Goal: Use online tool/utility: Utilize a website feature to perform a specific function

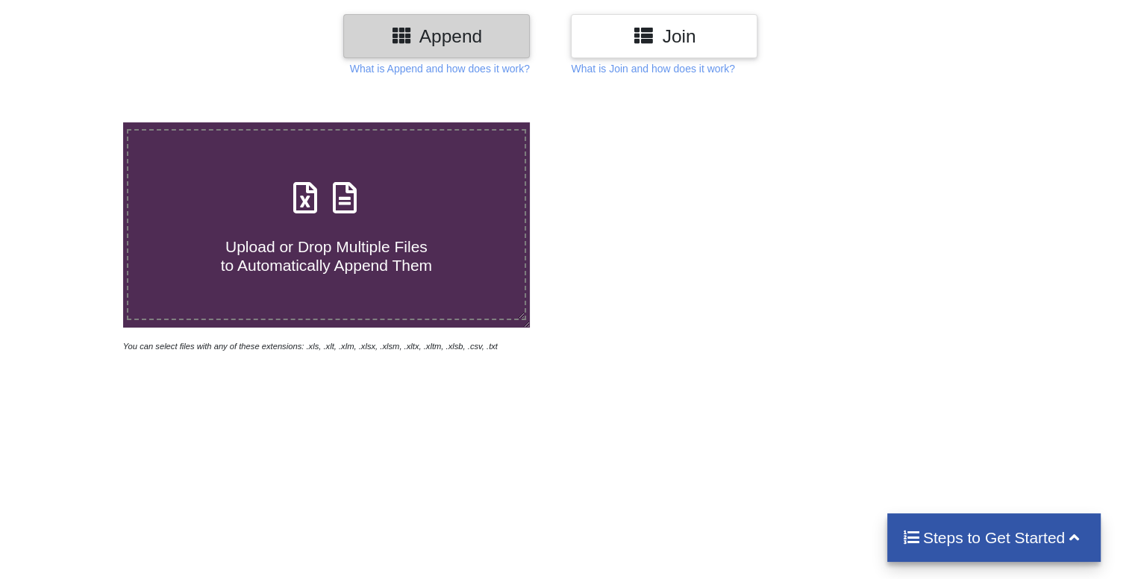
scroll to position [192, 0]
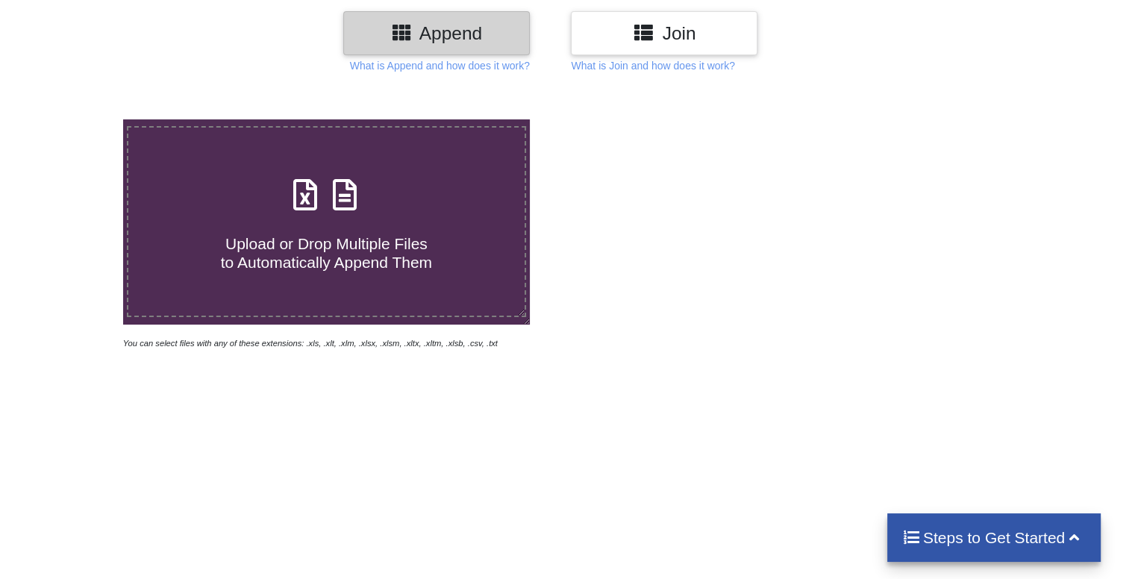
click at [389, 235] on span "Upload or Drop Multiple Files to Automatically Append Them" at bounding box center [326, 253] width 211 height 36
click at [78, 119] on input "Upload or Drop Multiple Files to Automatically Append Them" at bounding box center [78, 119] width 0 height 0
type input "C:\fakepath\apy_query_report (1).xls"
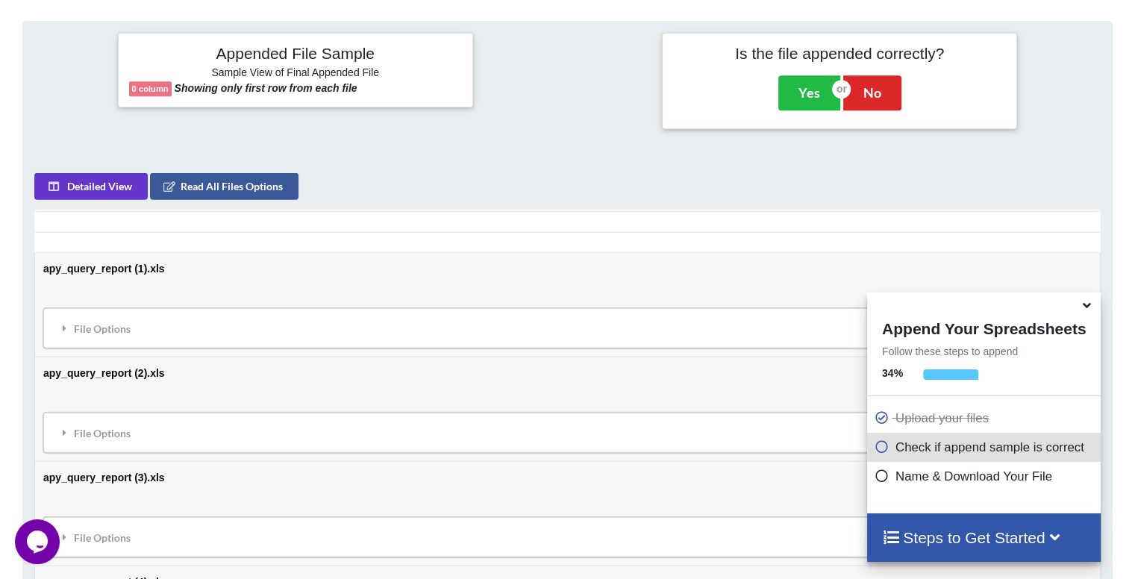
scroll to position [686, 0]
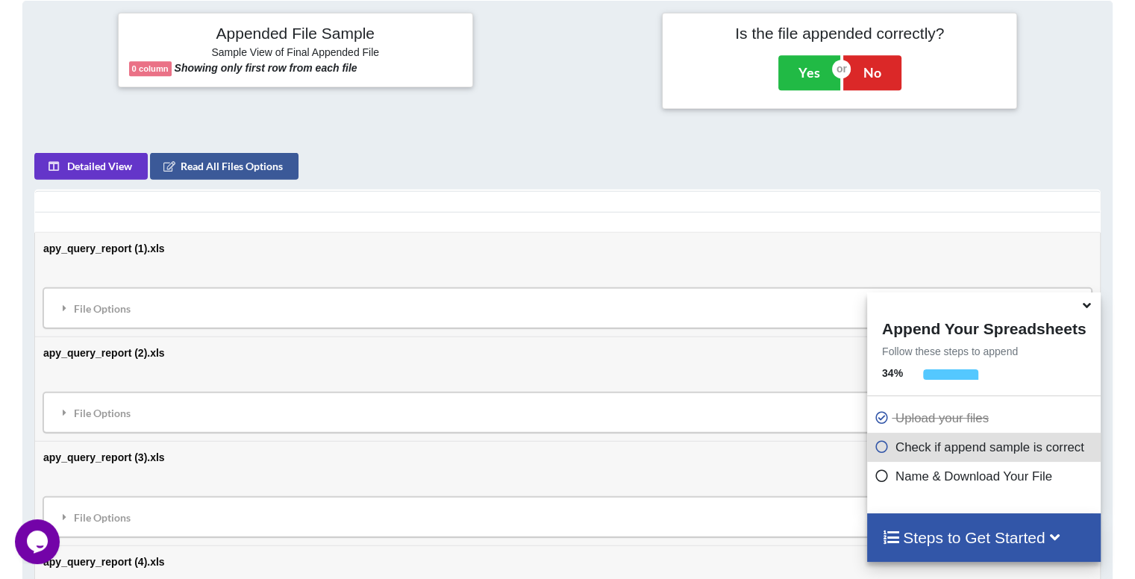
click at [625, 329] on td "apy_query_report (1).xls File Options Import Other Sheets File Options Delete F…" at bounding box center [567, 285] width 1064 height 104
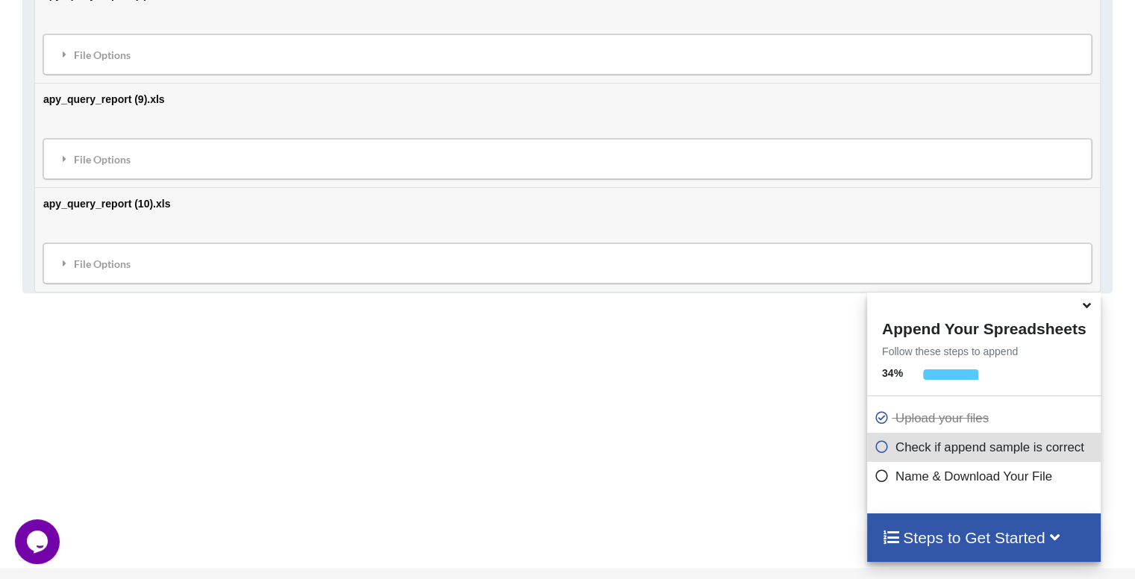
scroll to position [1707, 0]
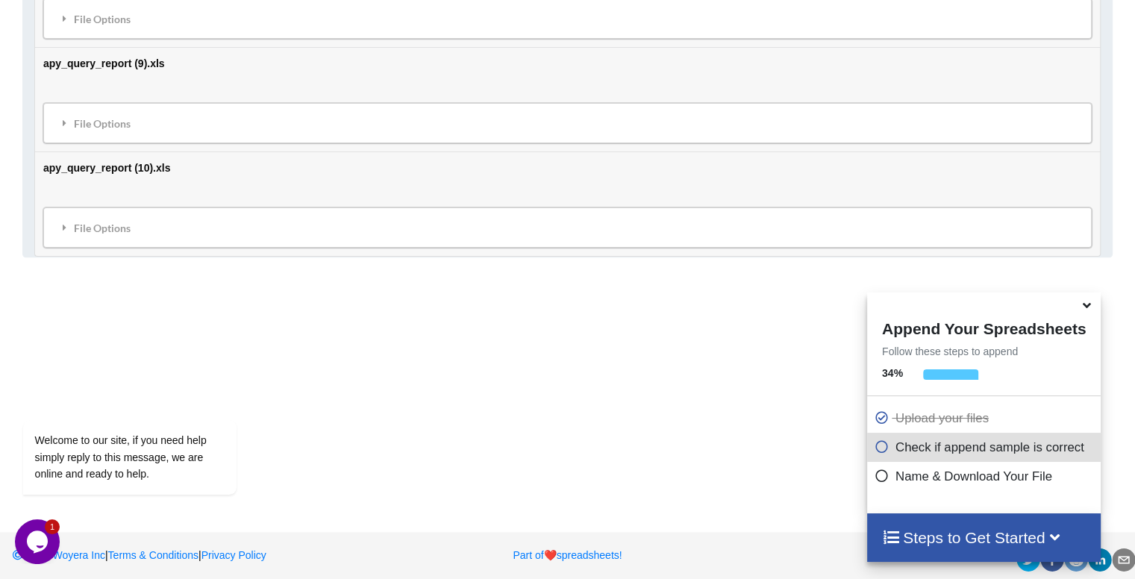
click at [916, 451] on p "Check if append sample is correct" at bounding box center [985, 447] width 222 height 19
click at [947, 542] on h4 "Steps to Get Started" at bounding box center [984, 537] width 204 height 19
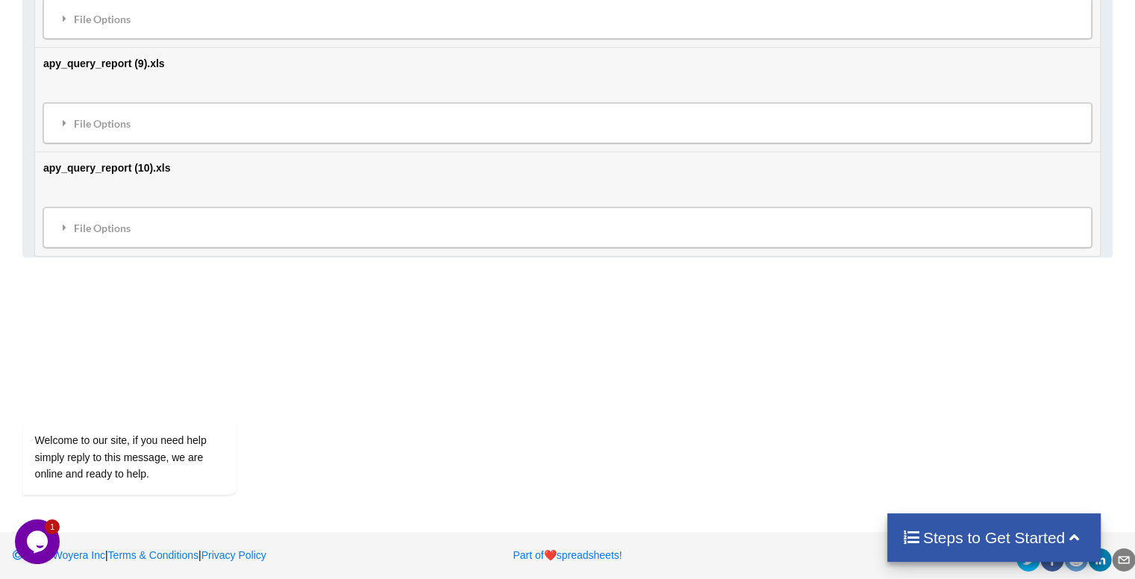
click at [947, 542] on h4 "Steps to Get Started" at bounding box center [994, 537] width 184 height 19
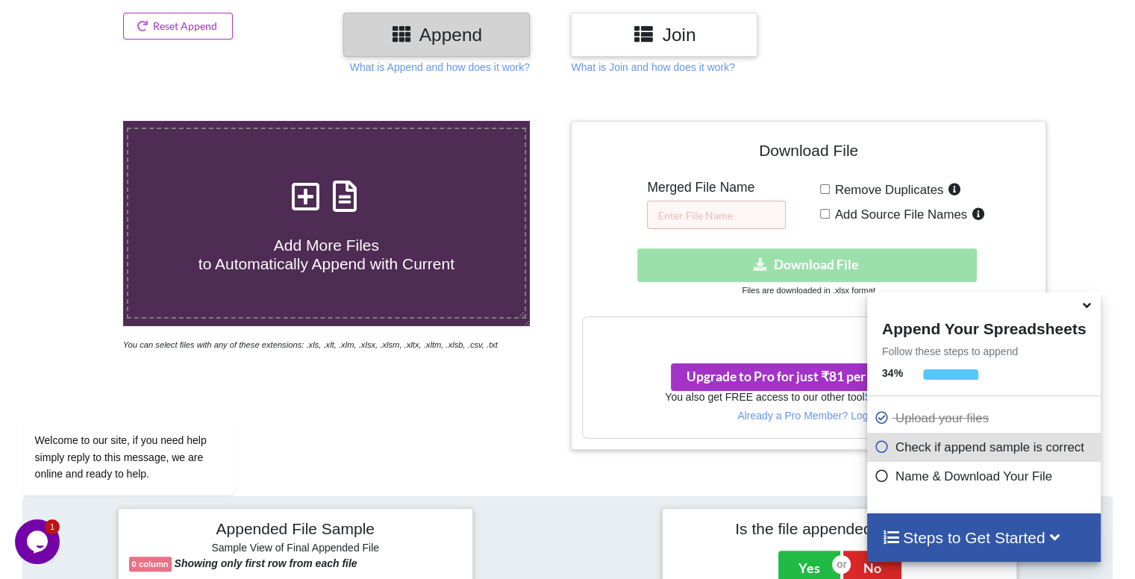
scroll to position [286, 0]
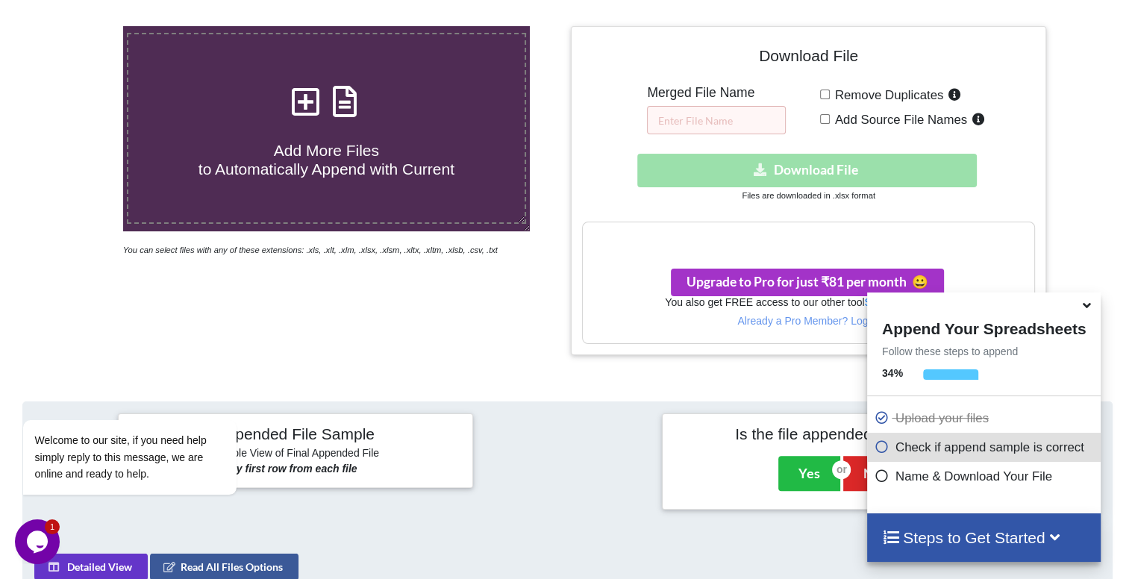
click at [760, 231] on h3 "Your files are more than 1 MB" at bounding box center [808, 238] width 451 height 16
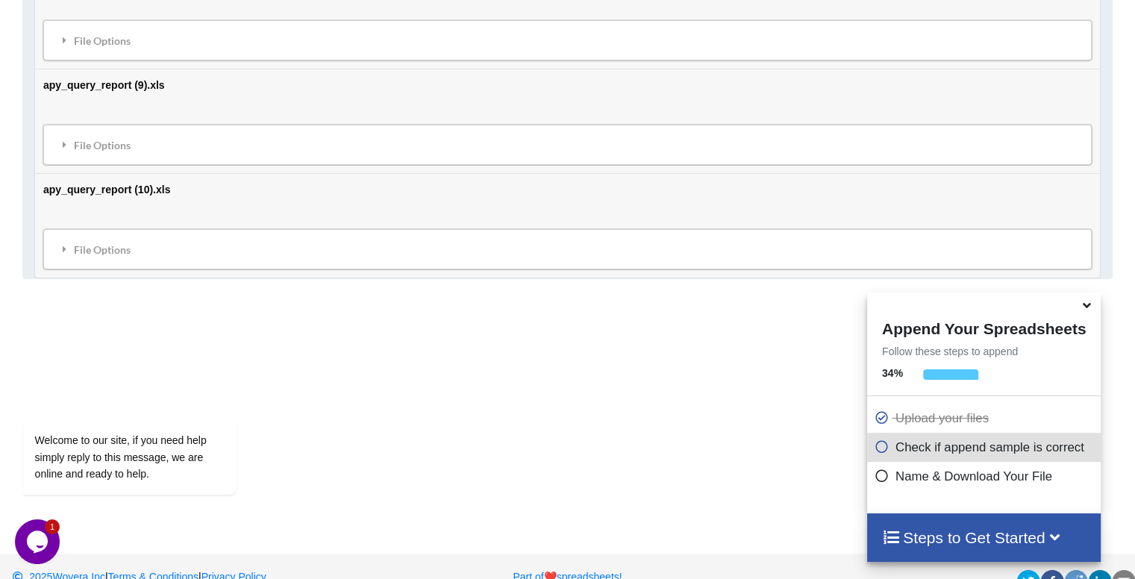
scroll to position [1665, 0]
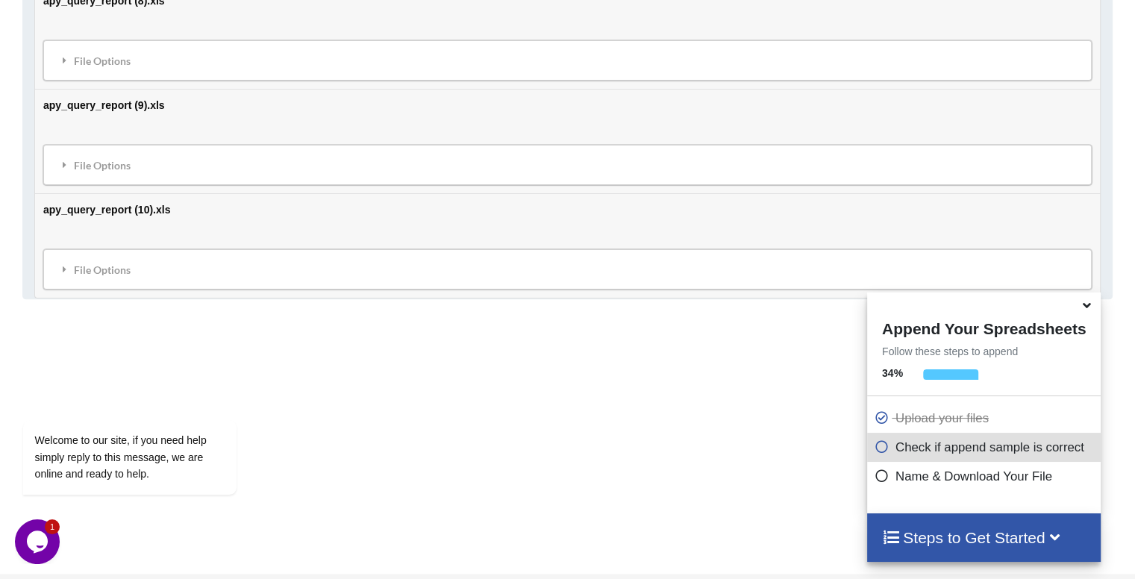
click at [877, 207] on td "apy_query_report (10).xls File Options Import Other Sheets File Options Delete …" at bounding box center [567, 245] width 1064 height 104
click at [102, 263] on div "File Options" at bounding box center [567, 269] width 1039 height 31
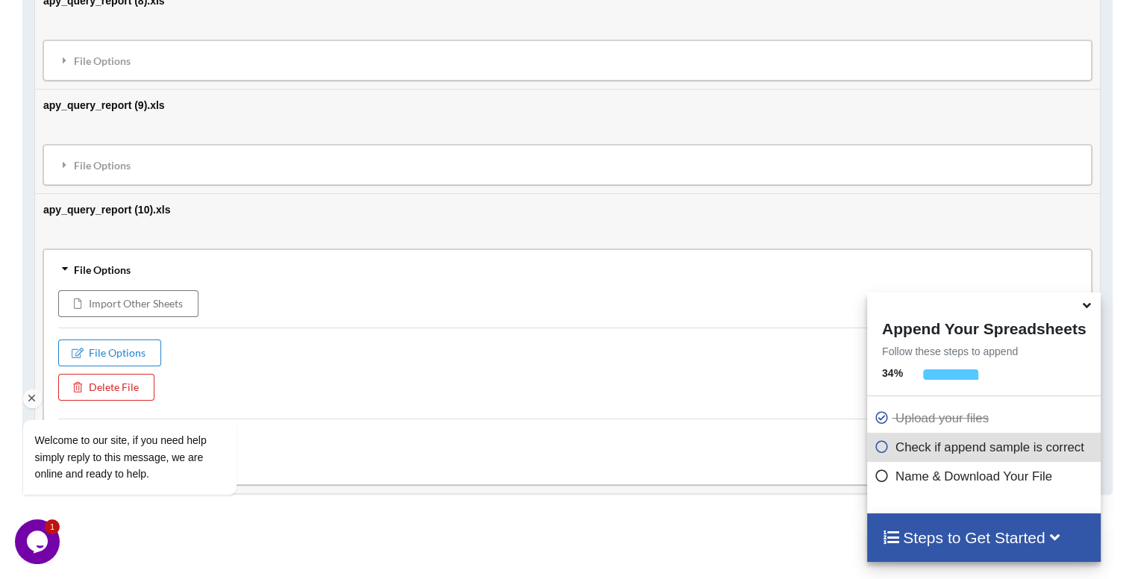
click at [110, 379] on div "Welcome to our site, if you need help simply reply to this message, we are onli…" at bounding box center [149, 395] width 269 height 227
click at [88, 385] on div "Welcome to our site, if you need help simply reply to this message, we are onli…" at bounding box center [149, 442] width 253 height 119
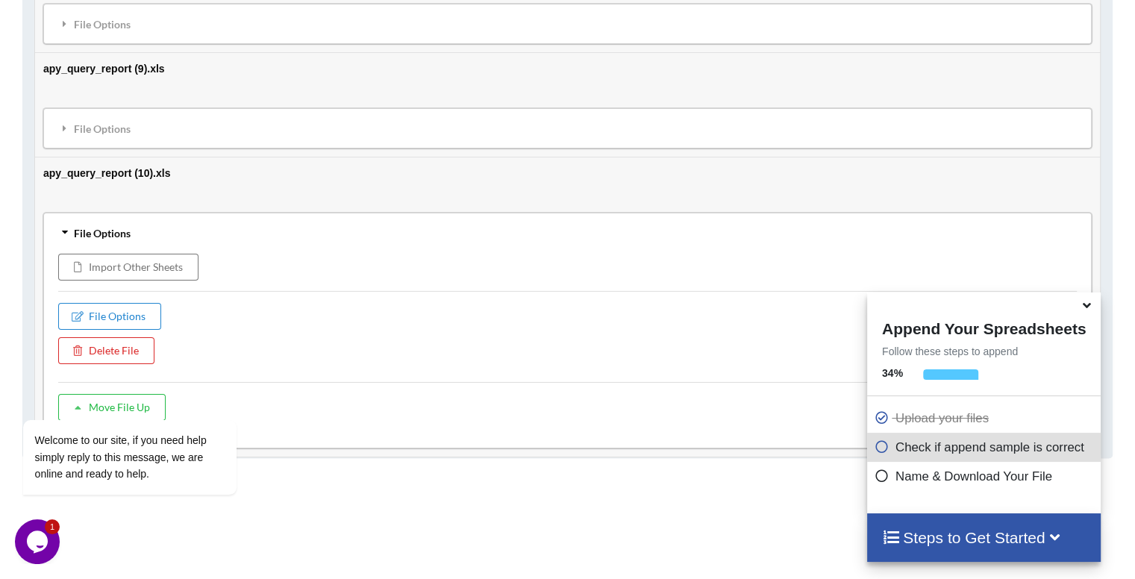
scroll to position [1704, 0]
click at [111, 343] on div "Welcome to our site, if you need help simply reply to this message, we are onli…" at bounding box center [149, 395] width 269 height 227
